Goal: Check status: Check status

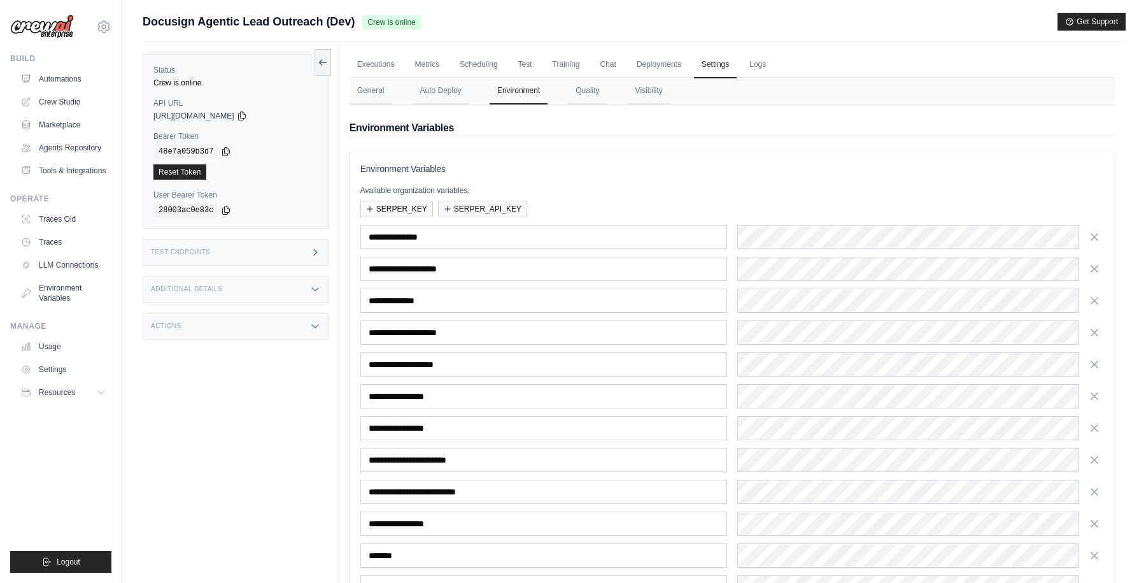
scroll to position [221, 0]
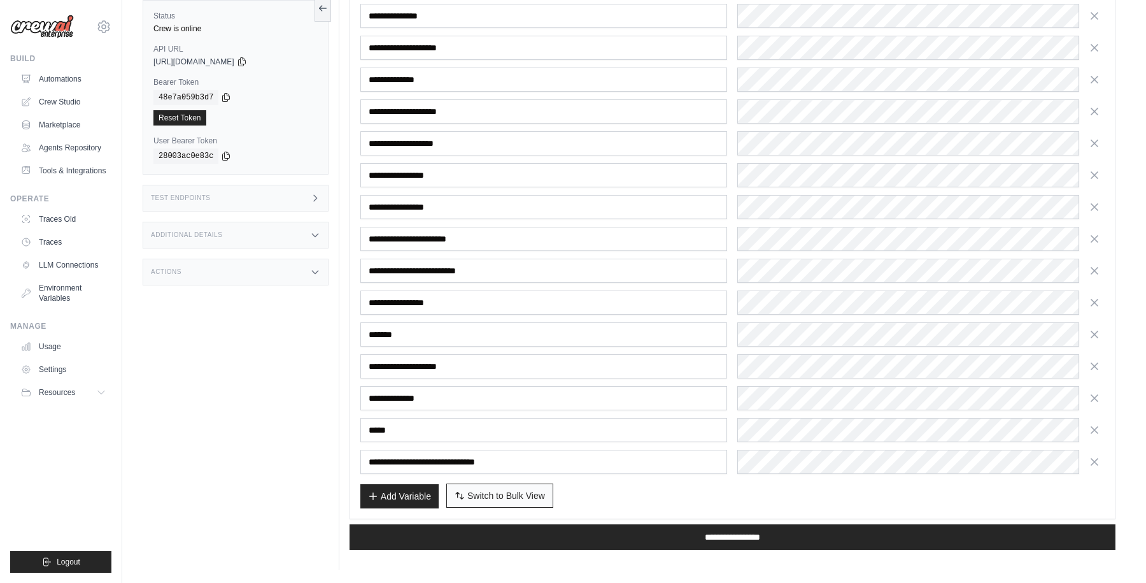
click at [489, 491] on span "Switch to Bulk View" at bounding box center [506, 495] width 78 height 13
type textarea "**********"
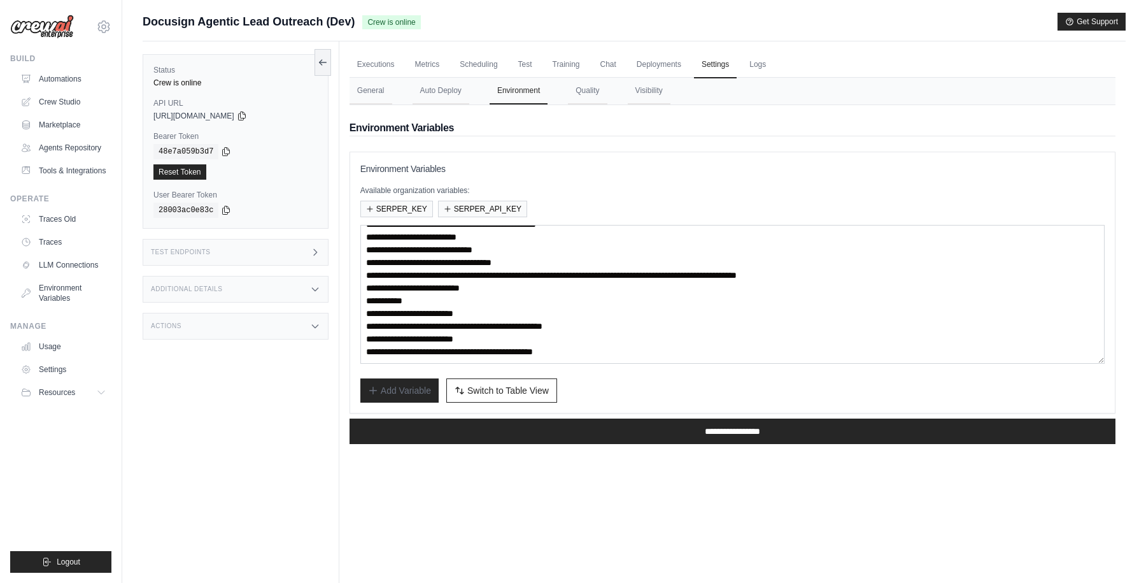
scroll to position [0, 0]
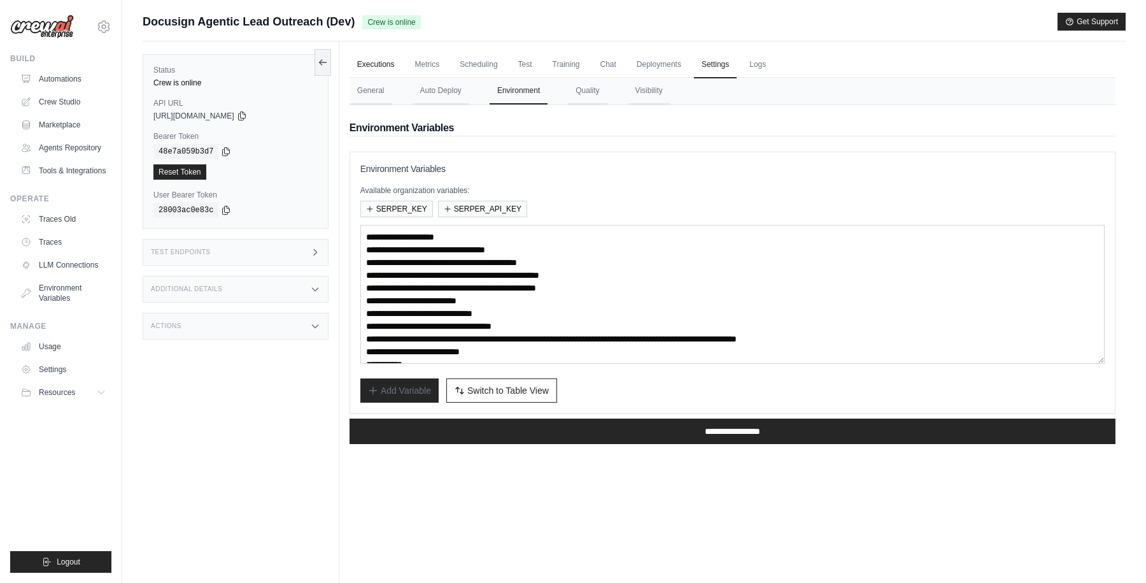
click at [373, 59] on link "Executions" at bounding box center [376, 65] width 53 height 27
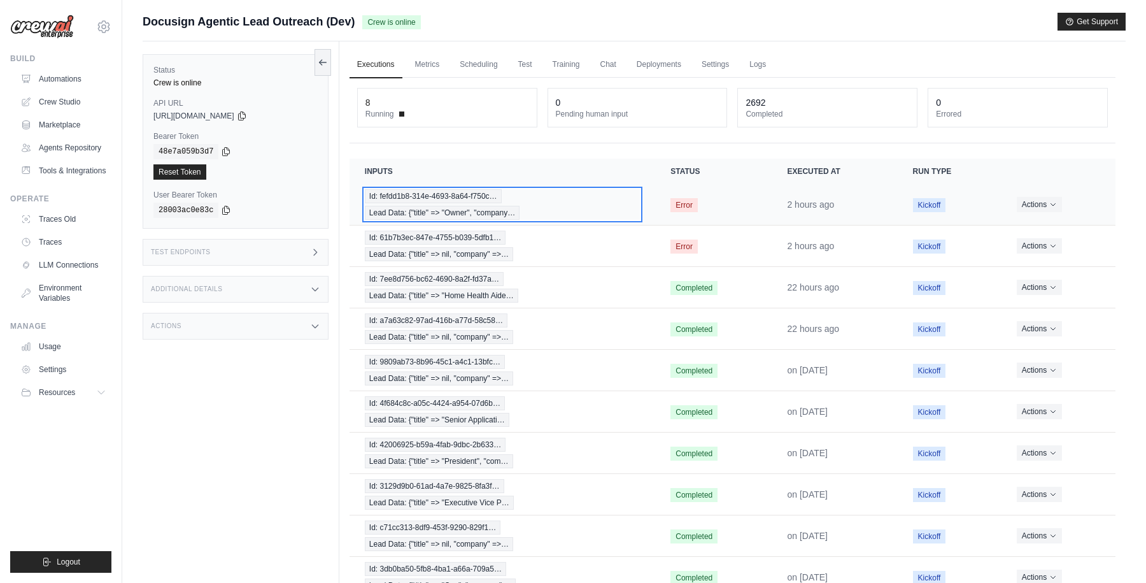
click at [589, 208] on div "Id: fefdd1b8-314e-4693-8a64-f750c… Lead Data: {"title" => "Owner", "company…" at bounding box center [502, 204] width 275 height 31
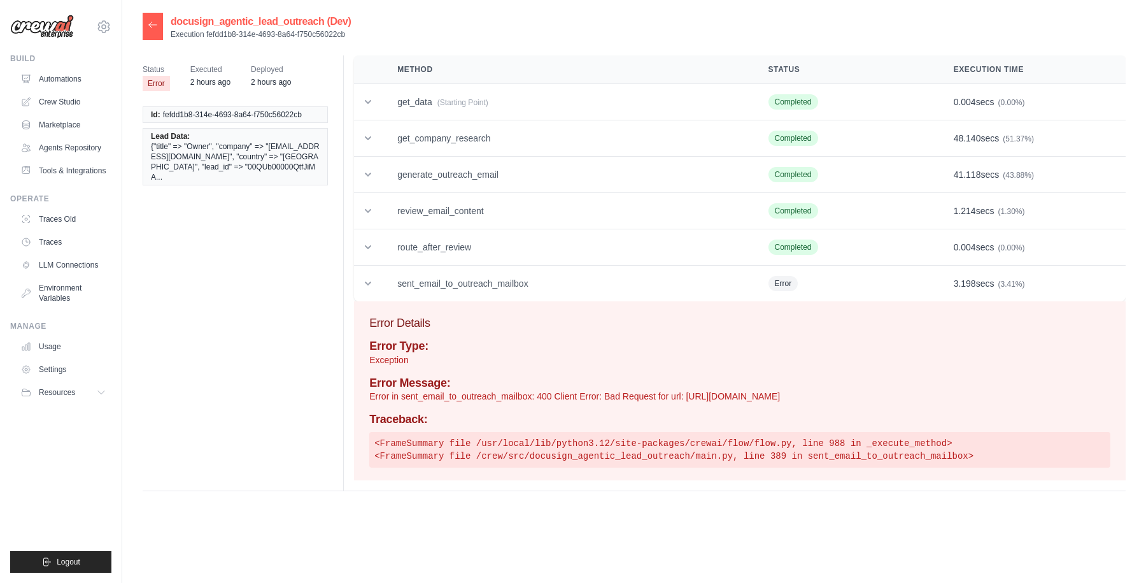
drag, startPoint x: 831, startPoint y: 399, endPoint x: 341, endPoint y: 399, distance: 490.9
click at [341, 399] on div "Status Error Executed 2 hours ago Deployed 2 hours ago Id: fefdd1b8-314e-4693-8…" at bounding box center [634, 272] width 983 height 435
copy p "Error in sent_email_to_outreach_mailbox: 400 Client Error: Bad Request for url:…"
click at [638, 400] on p "Error in sent_email_to_outreach_mailbox: 400 Client Error: Bad Request for url:…" at bounding box center [739, 396] width 741 height 13
click at [365, 285] on icon at bounding box center [368, 283] width 13 height 13
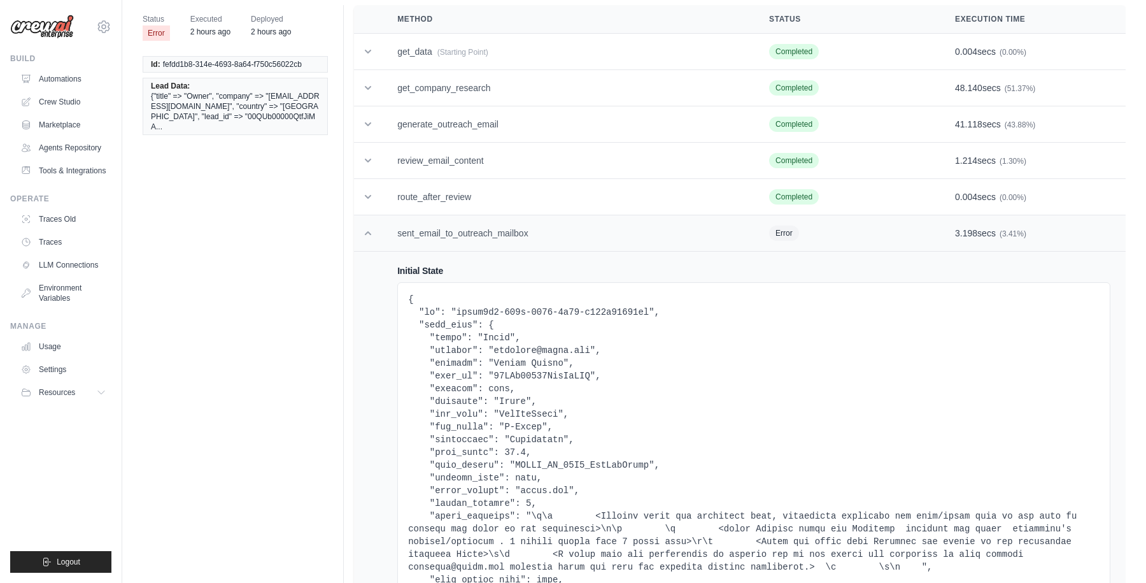
click at [368, 236] on icon at bounding box center [368, 233] width 13 height 13
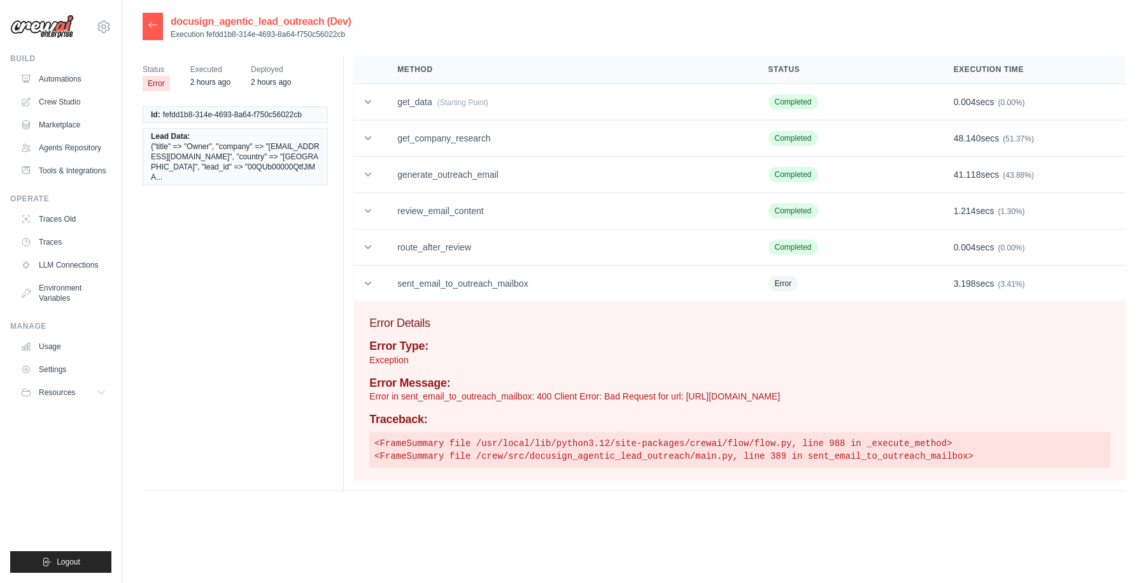
click at [392, 322] on h3 "Error Details" at bounding box center [739, 323] width 741 height 18
click at [421, 322] on h3 "Error Details" at bounding box center [739, 323] width 741 height 18
click at [421, 393] on p "Error in sent_email_to_outreach_mailbox: 400 Client Error: Bad Request for url:…" at bounding box center [739, 396] width 741 height 13
click at [480, 454] on pre "<FrameSummary file /usr/local/lib/python3.12/site-packages/crewai/flow/flow.py,…" at bounding box center [739, 450] width 741 height 36
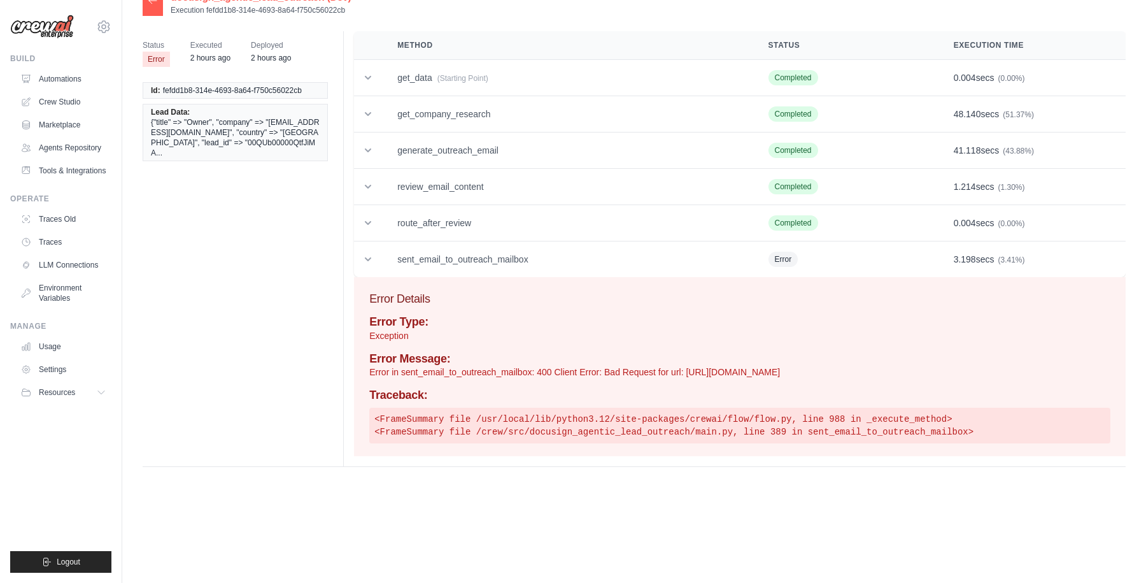
scroll to position [25, 0]
